Goal: Information Seeking & Learning: Find specific page/section

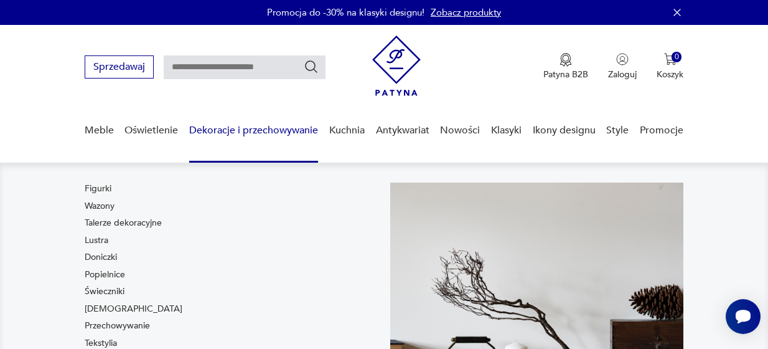
click at [240, 128] on link "Dekoracje i przechowywanie" at bounding box center [253, 130] width 129 height 48
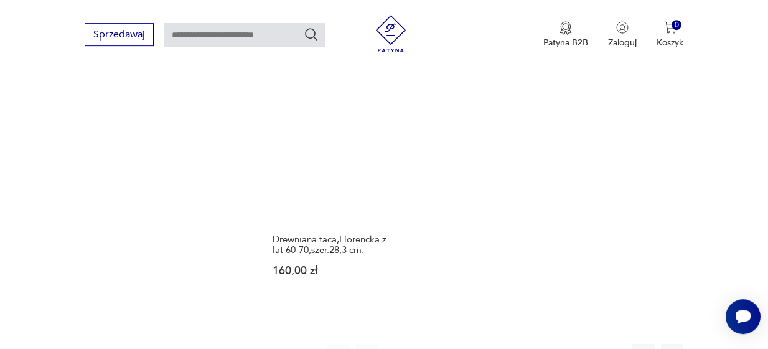
scroll to position [1772, 0]
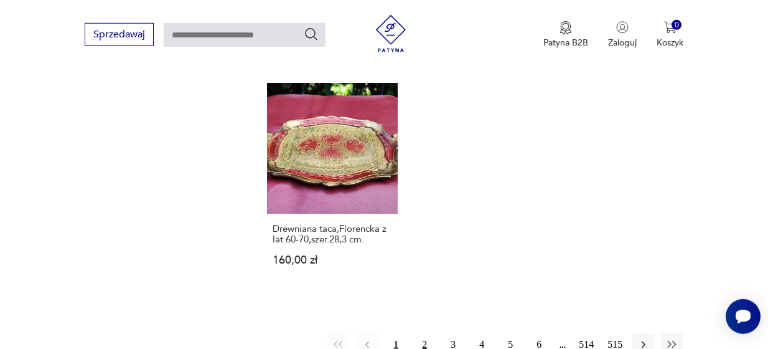
click at [425, 333] on button "2" at bounding box center [424, 344] width 22 height 22
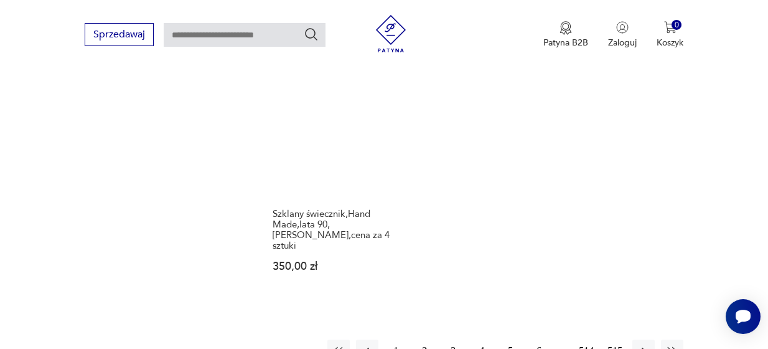
scroll to position [1711, 0]
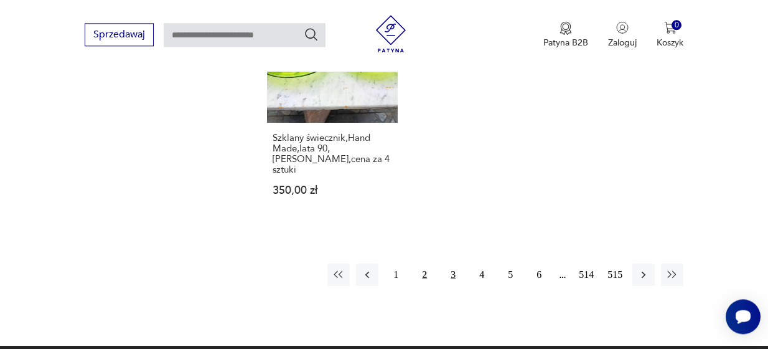
click at [454, 263] on button "3" at bounding box center [453, 274] width 22 height 22
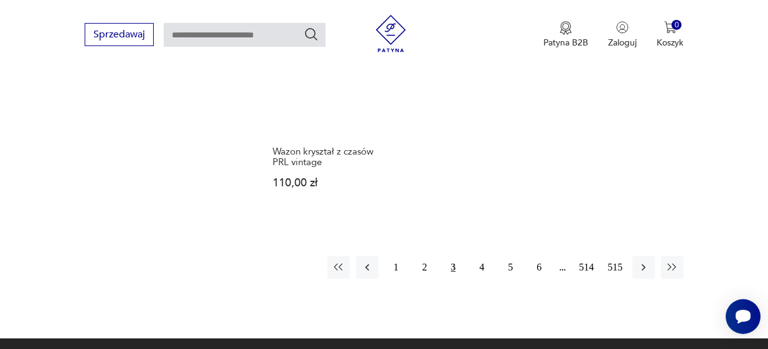
scroll to position [1726, 0]
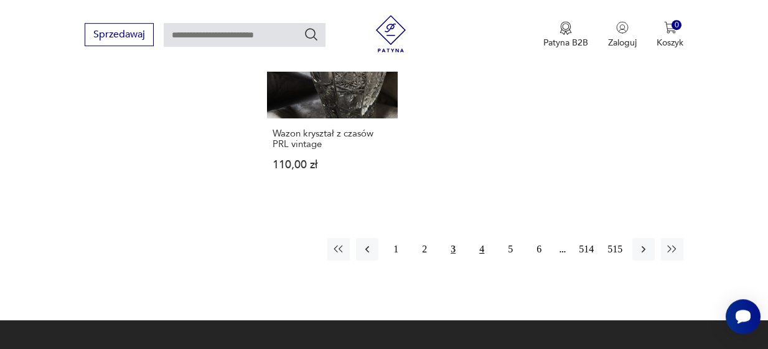
click at [486, 238] on button "4" at bounding box center [482, 249] width 22 height 22
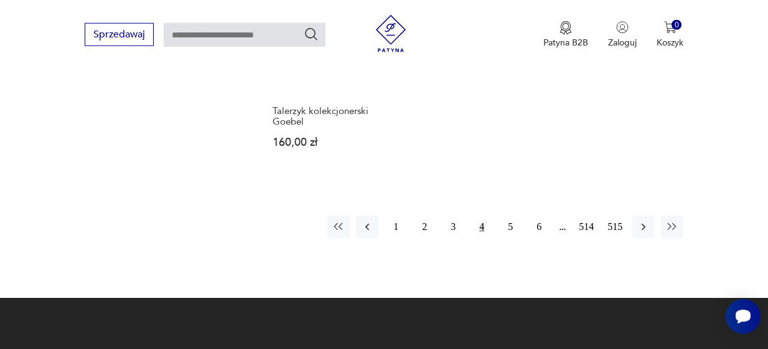
scroll to position [1766, 0]
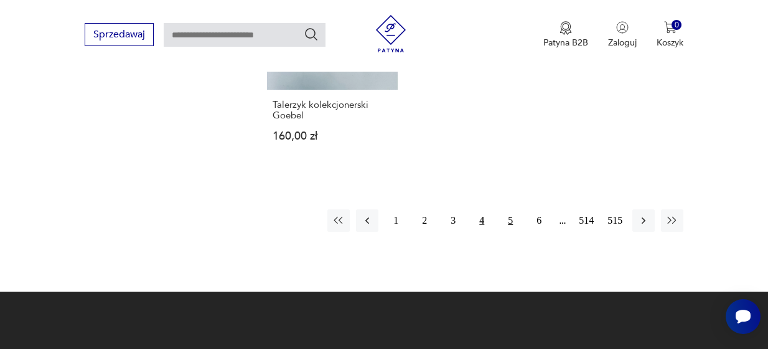
click at [510, 220] on button "5" at bounding box center [510, 220] width 22 height 22
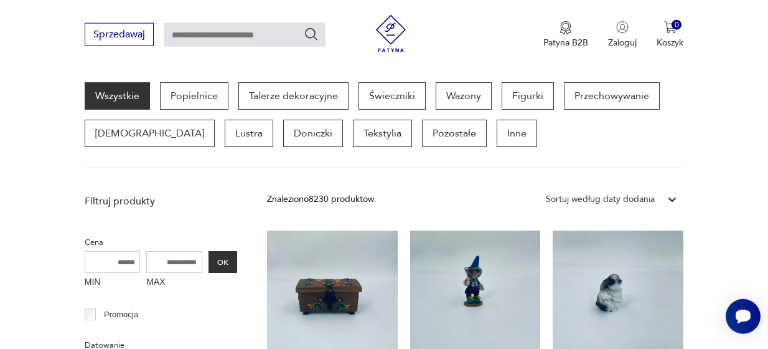
scroll to position [330, 0]
drag, startPoint x: 770, startPoint y: 74, endPoint x: 765, endPoint y: 100, distance: 25.9
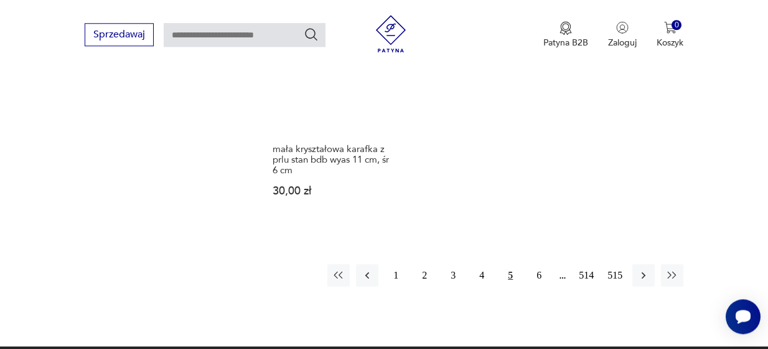
scroll to position [1735, 0]
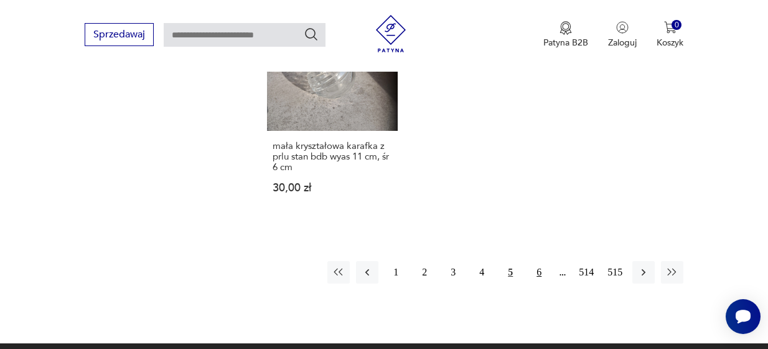
click at [541, 273] on button "6" at bounding box center [539, 272] width 22 height 22
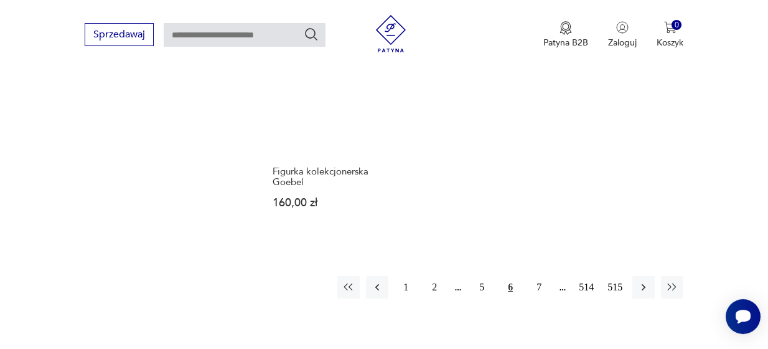
scroll to position [1726, 0]
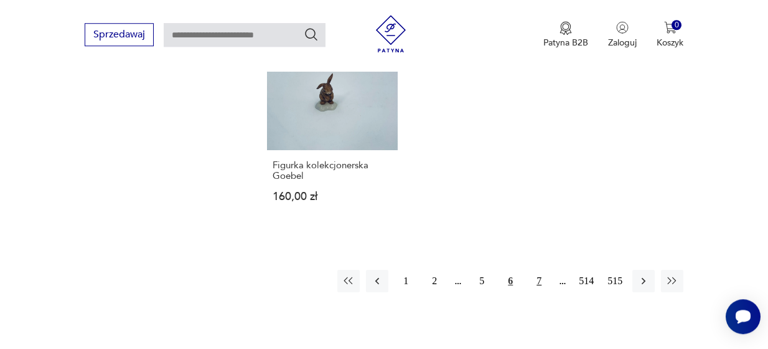
click at [538, 270] on button "7" at bounding box center [539, 281] width 22 height 22
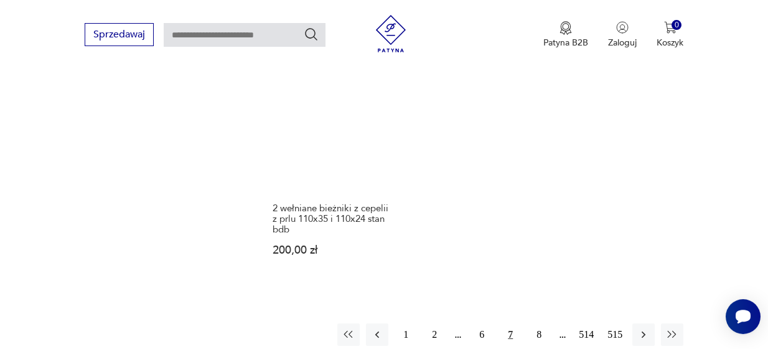
scroll to position [1680, 0]
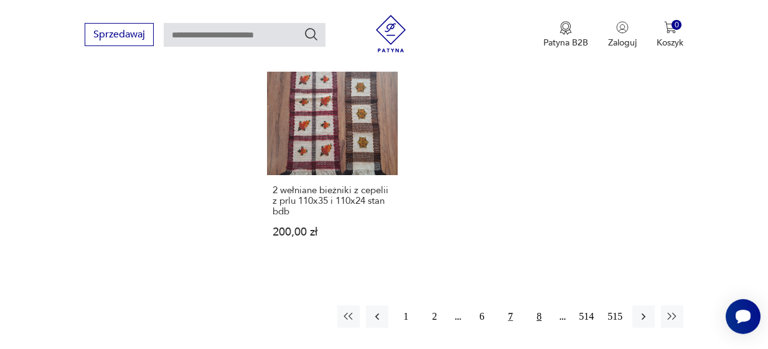
click at [541, 318] on button "8" at bounding box center [539, 316] width 22 height 22
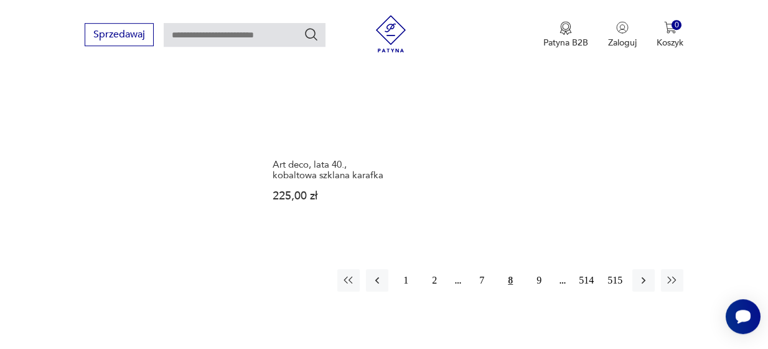
scroll to position [1768, 0]
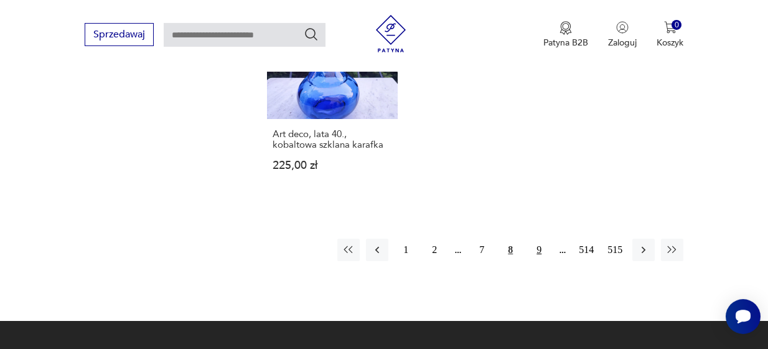
click at [539, 250] on button "9" at bounding box center [539, 249] width 22 height 22
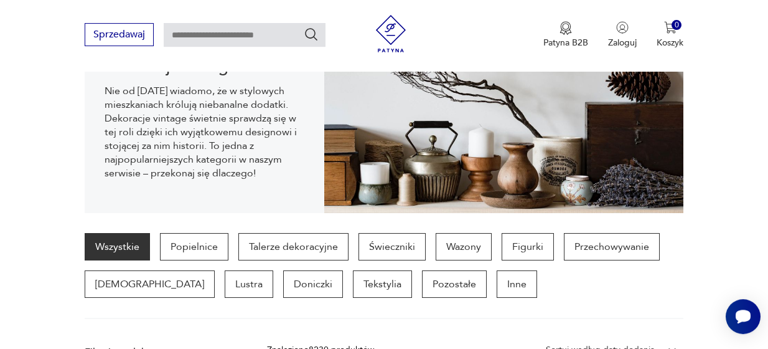
scroll to position [34, 0]
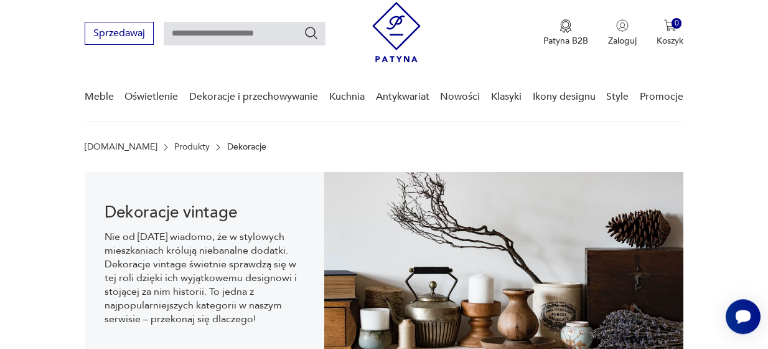
click at [266, 41] on input "text" at bounding box center [245, 34] width 162 height 24
type input "******"
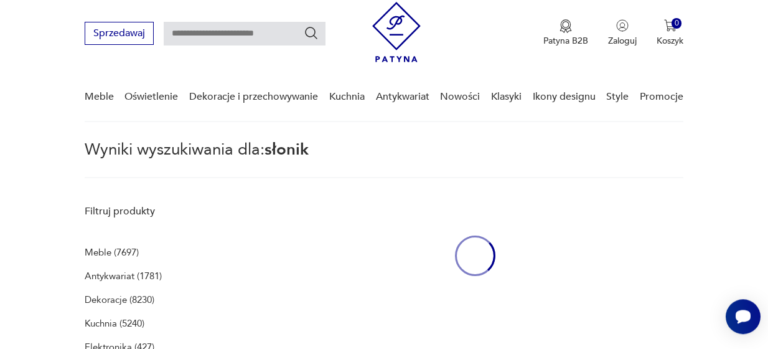
type input "******"
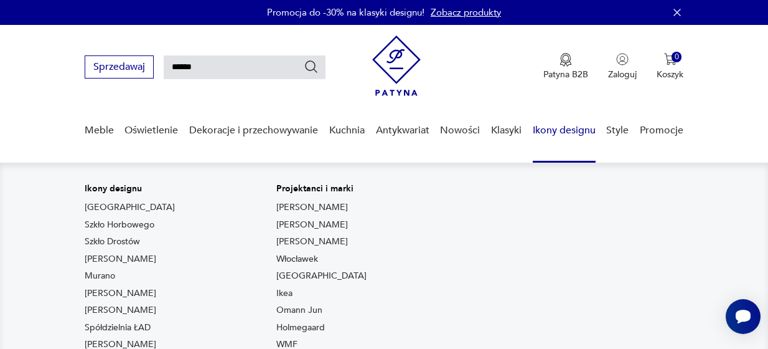
type input "******"
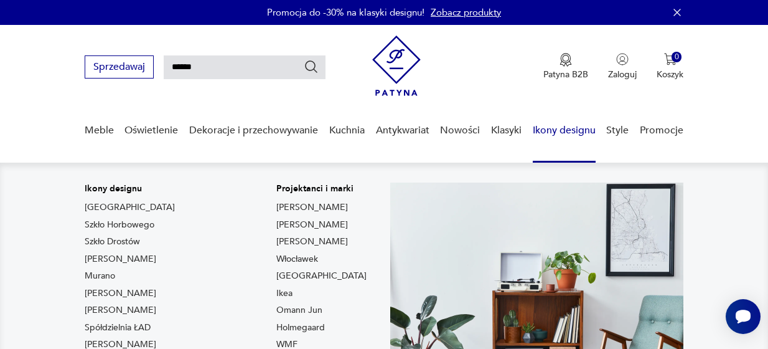
type input "******"
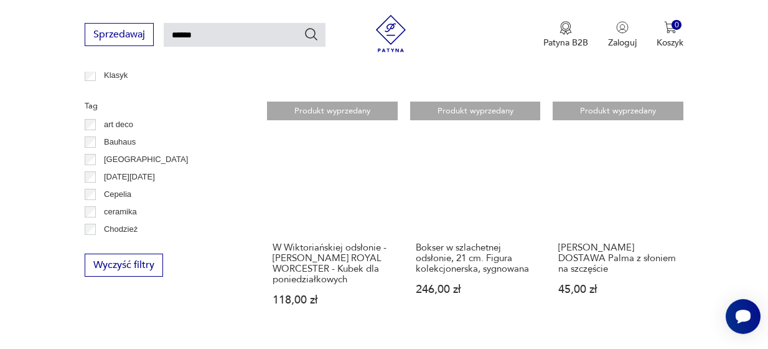
scroll to position [52, 0]
